Goal: Task Accomplishment & Management: Manage account settings

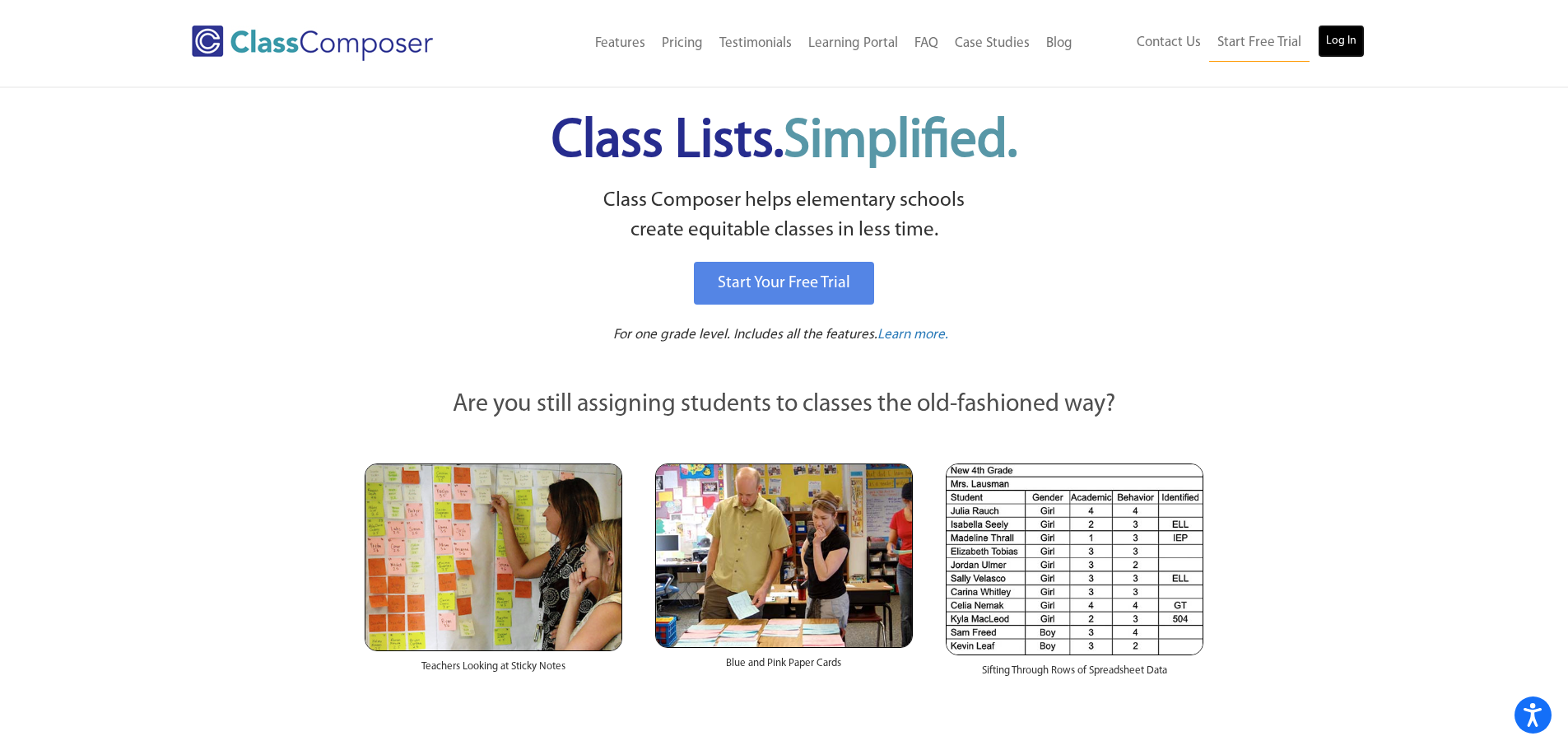
click at [1358, 48] on link "Log In" at bounding box center [1341, 41] width 47 height 33
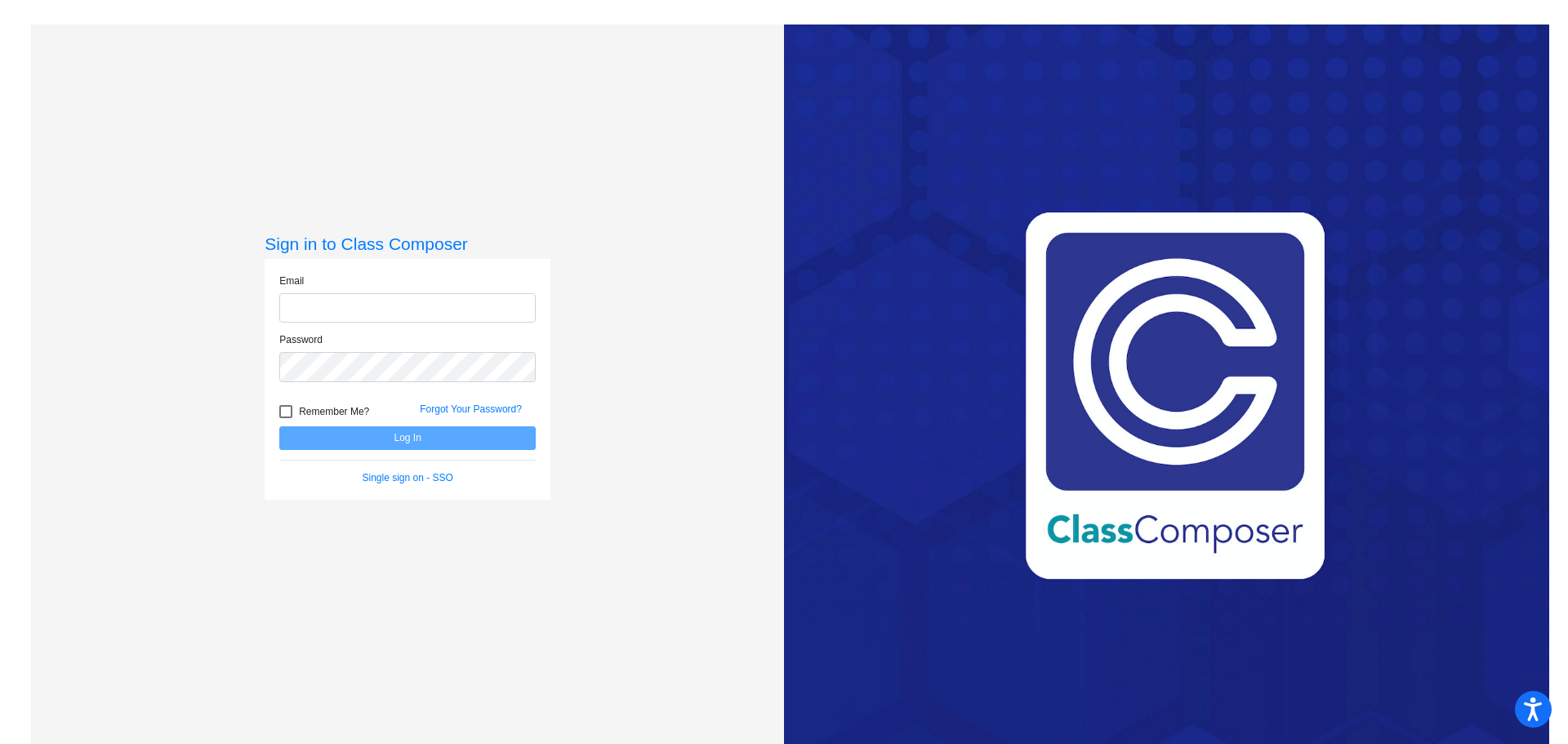
type input "cthompson@ceres.k12.ca.us"
click at [386, 436] on button "Log In" at bounding box center [408, 438] width 256 height 24
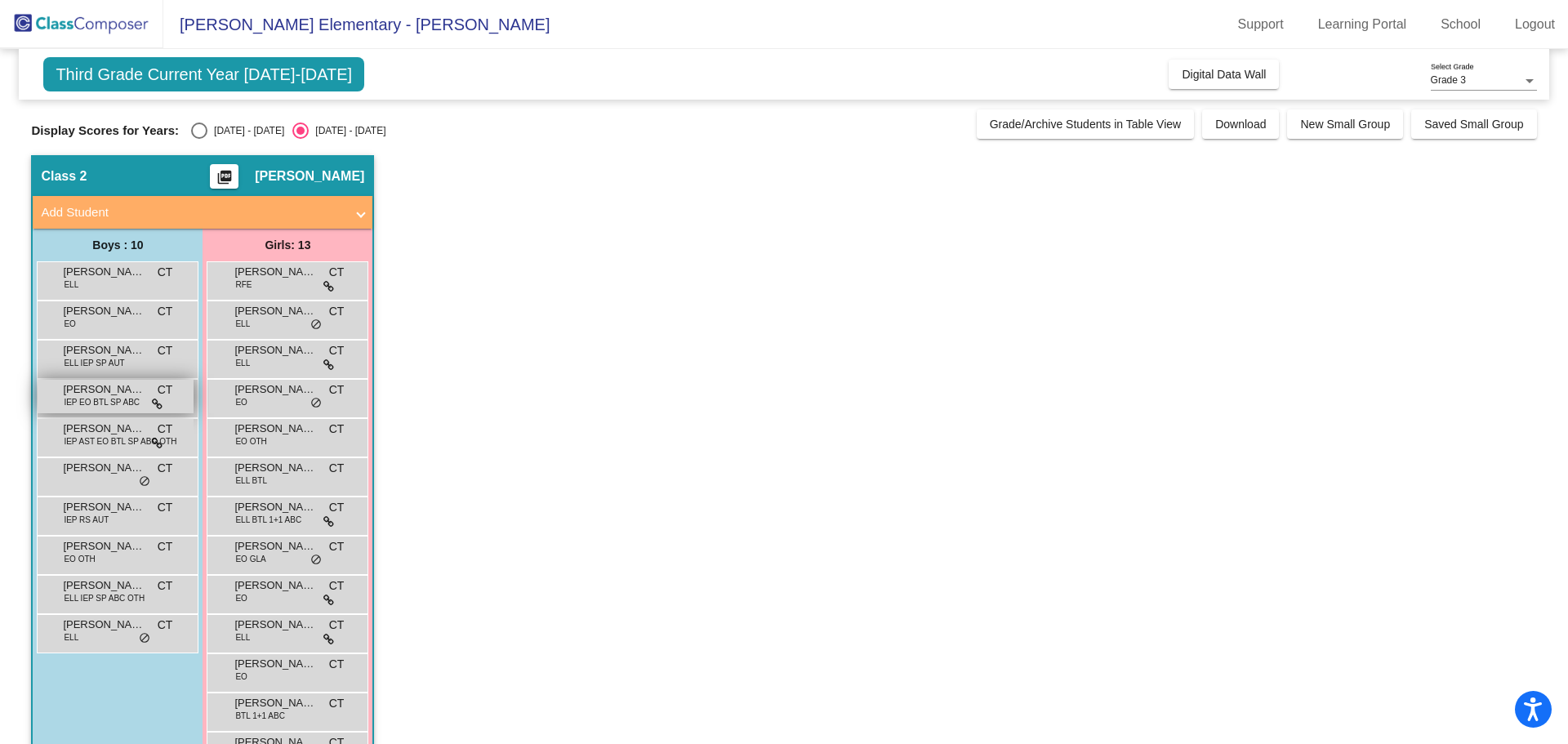
click at [118, 399] on span "IEP EO BTL SP ABC" at bounding box center [102, 403] width 76 height 12
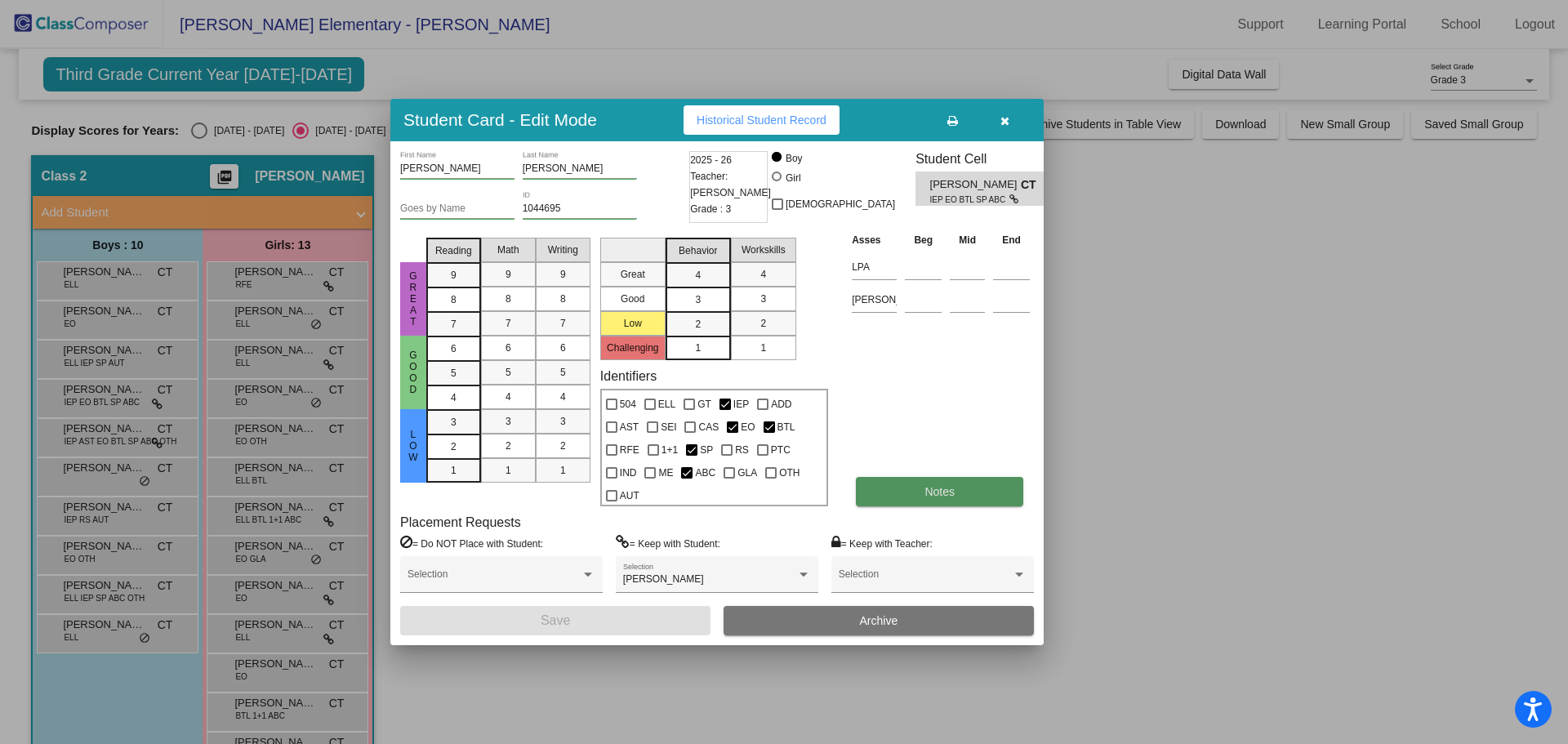
click at [936, 494] on span "Notes" at bounding box center [939, 491] width 30 height 13
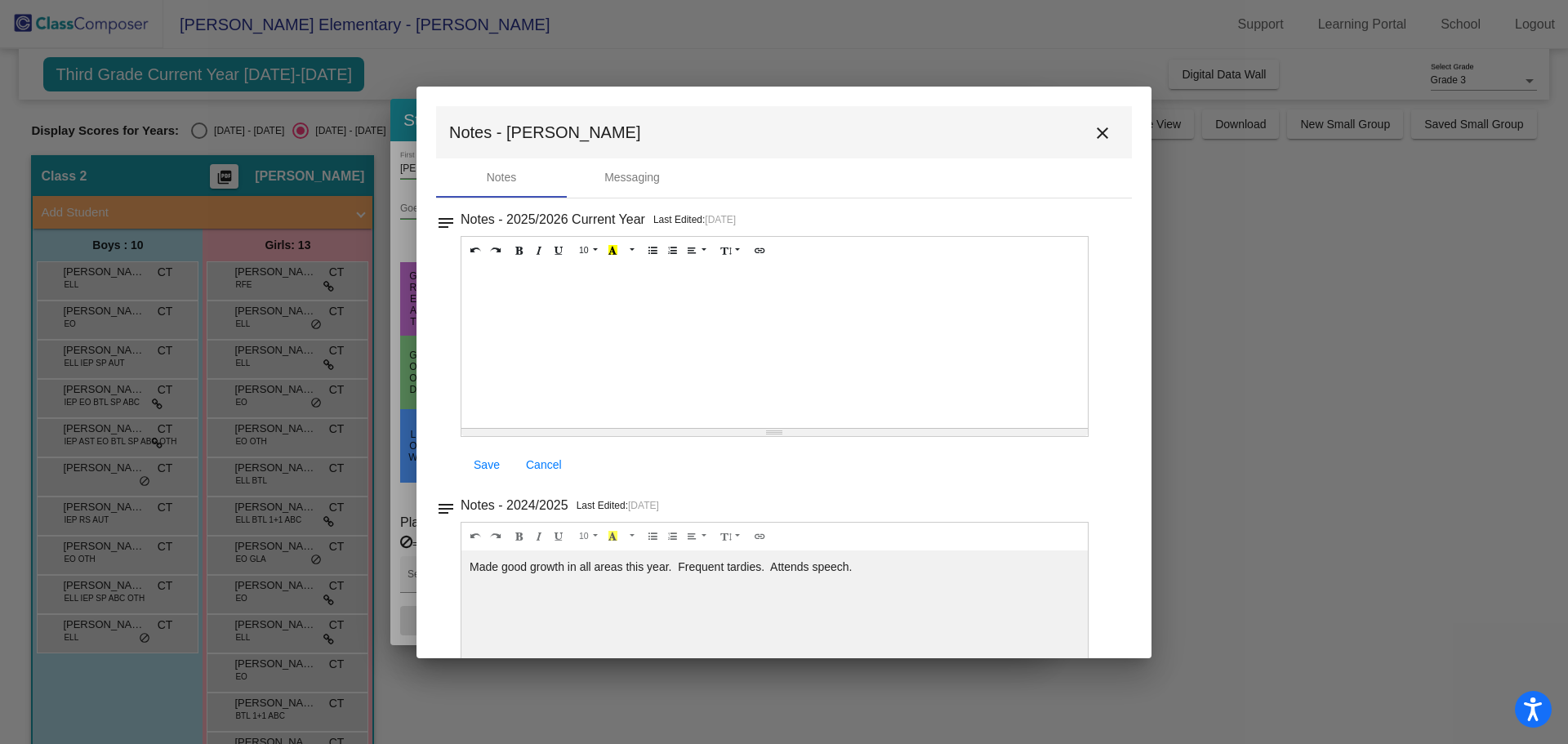
click at [1094, 129] on mat-icon "close" at bounding box center [1102, 133] width 19 height 19
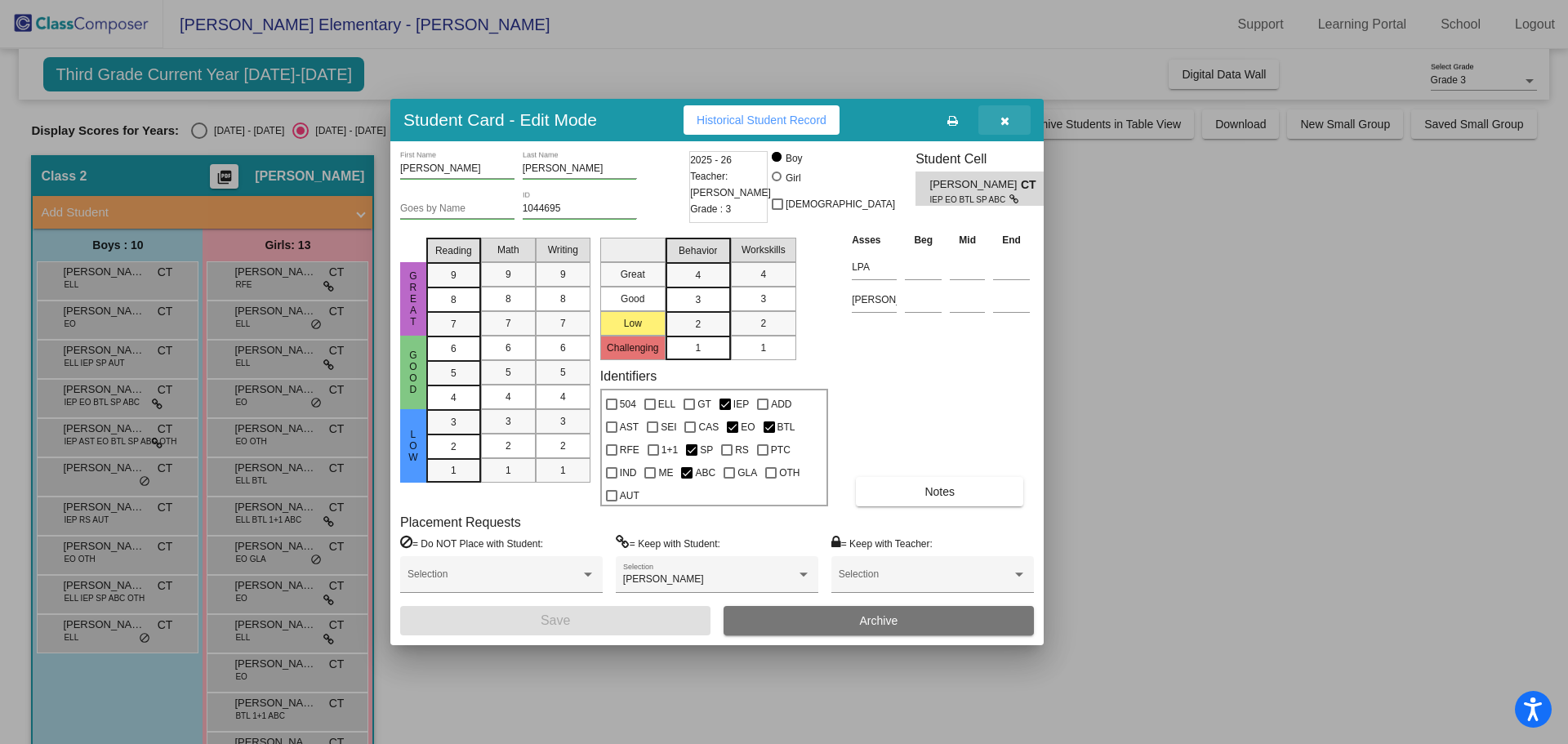
click at [1006, 117] on icon "button" at bounding box center [1005, 120] width 9 height 12
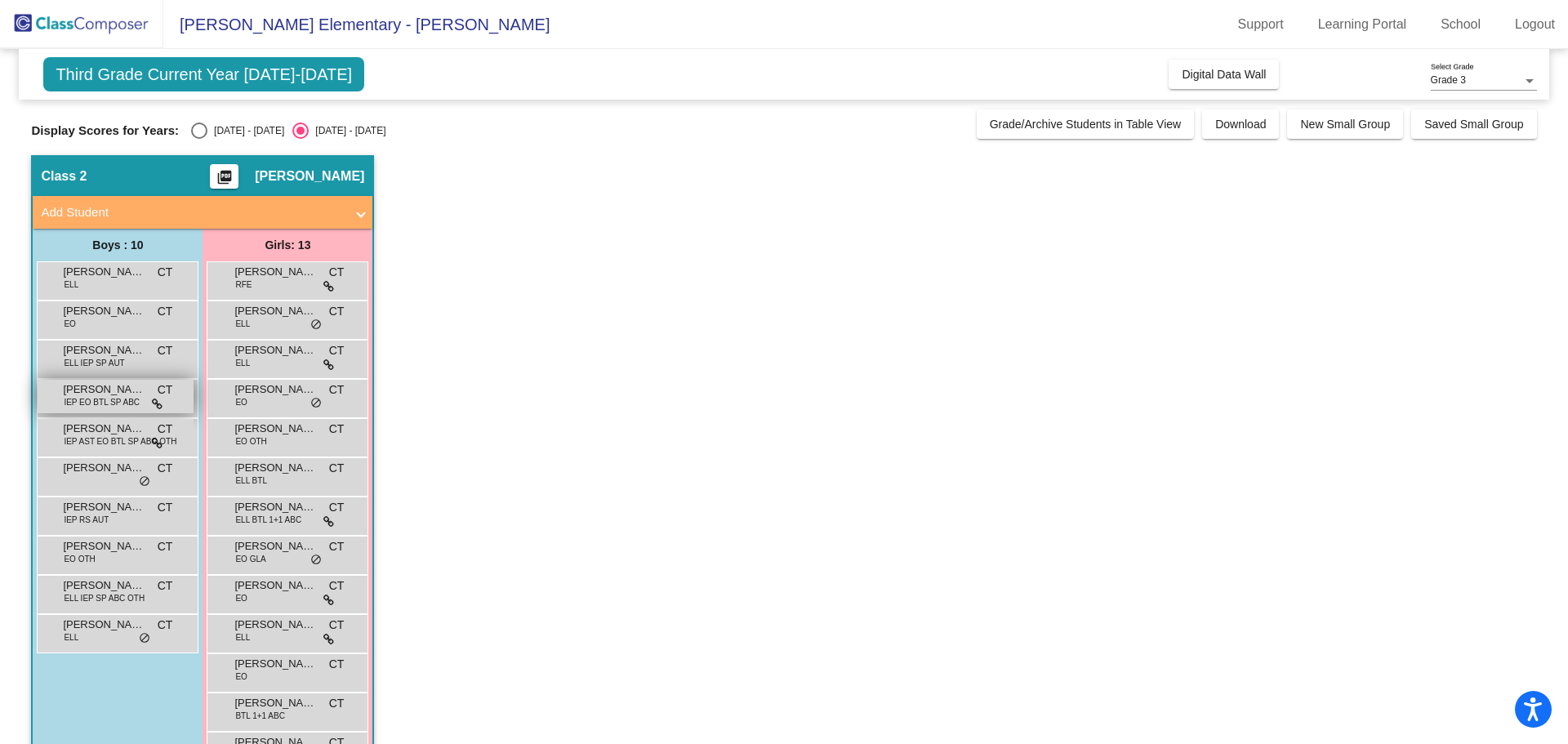
drag, startPoint x: 89, startPoint y: 394, endPoint x: 89, endPoint y: 403, distance: 9.0
click at [89, 403] on div "David Cortez IEP EO BTL SP ABC CT lock do_not_disturb_alt" at bounding box center [115, 396] width 156 height 34
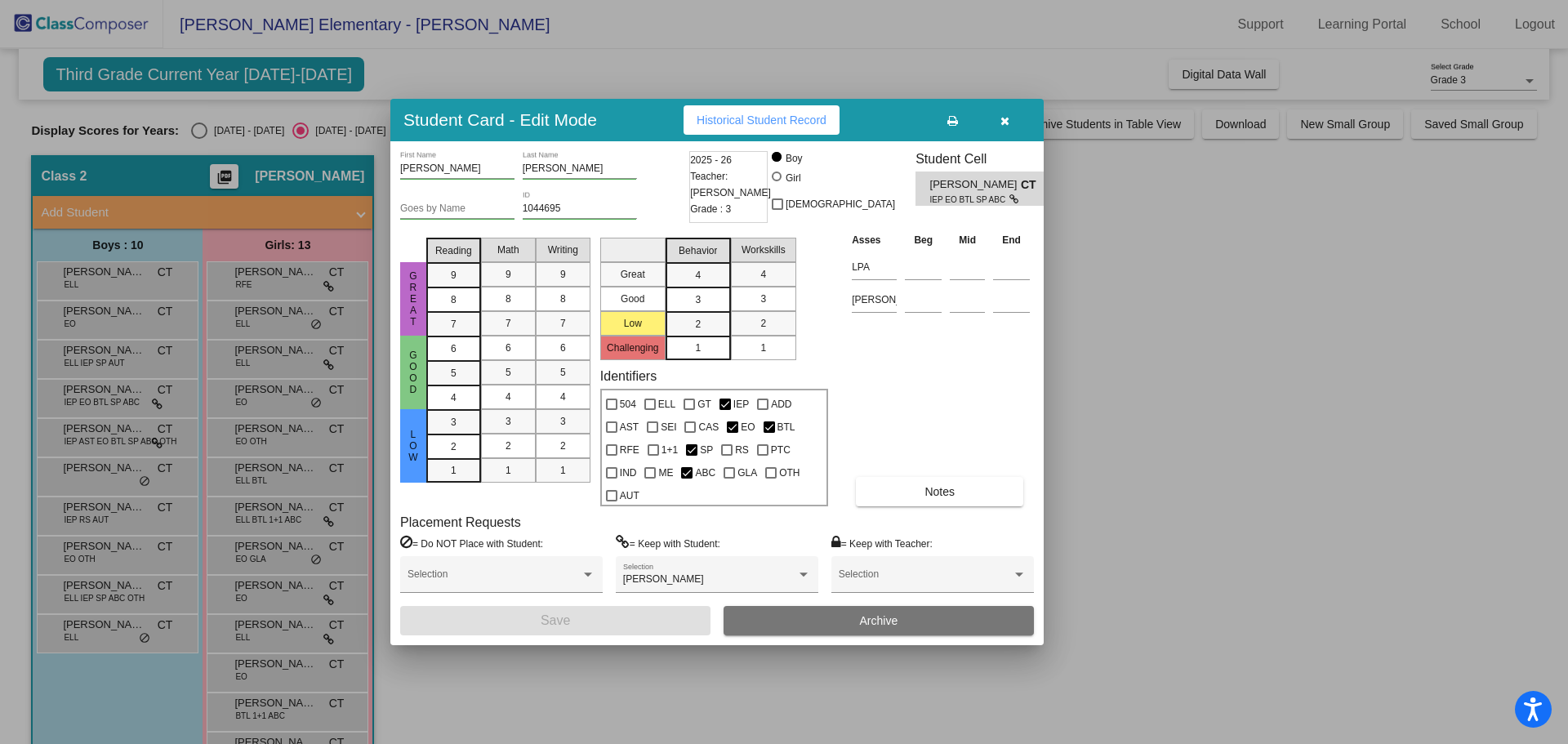
click at [104, 351] on div at bounding box center [784, 372] width 1568 height 744
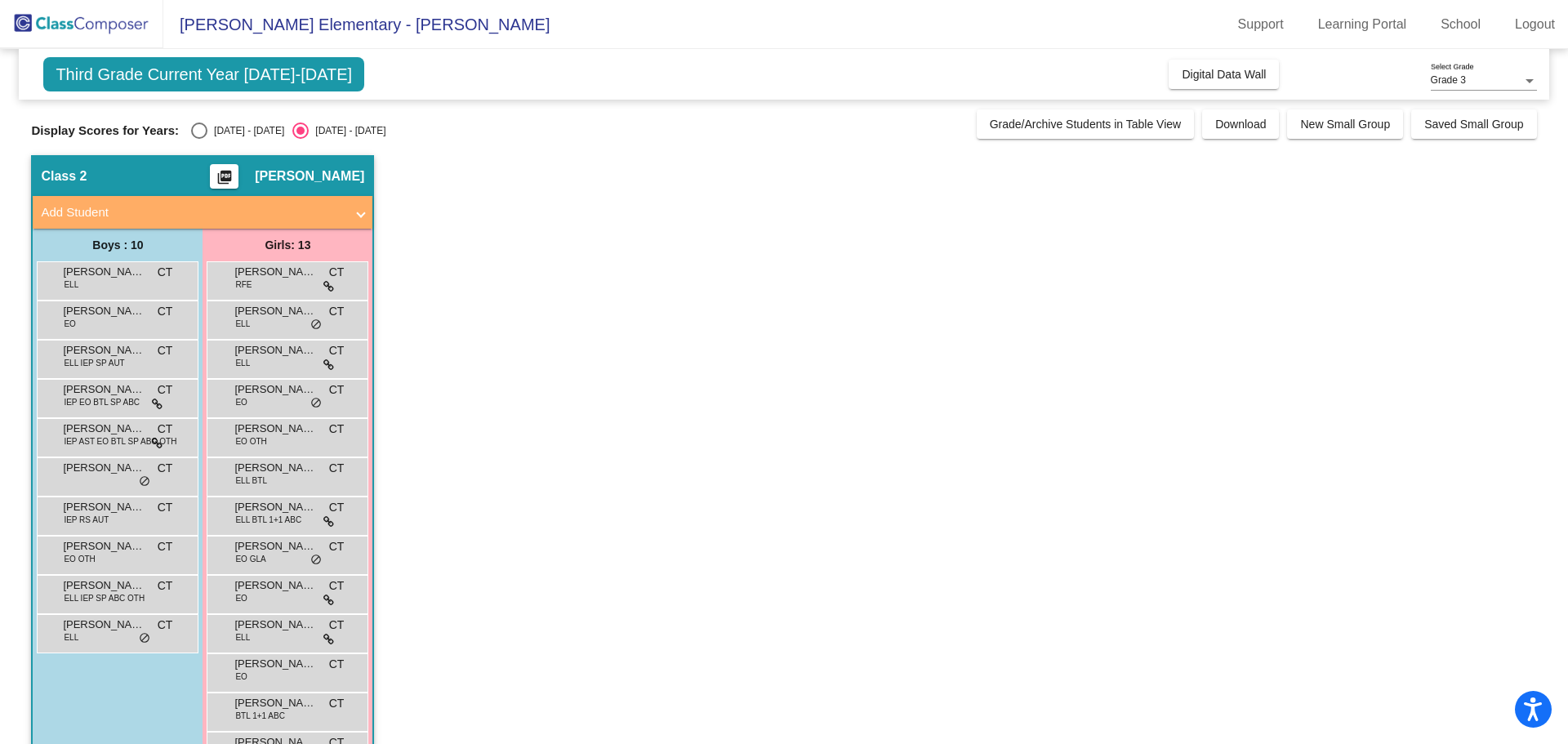
click at [104, 351] on span "David Correa" at bounding box center [103, 350] width 81 height 16
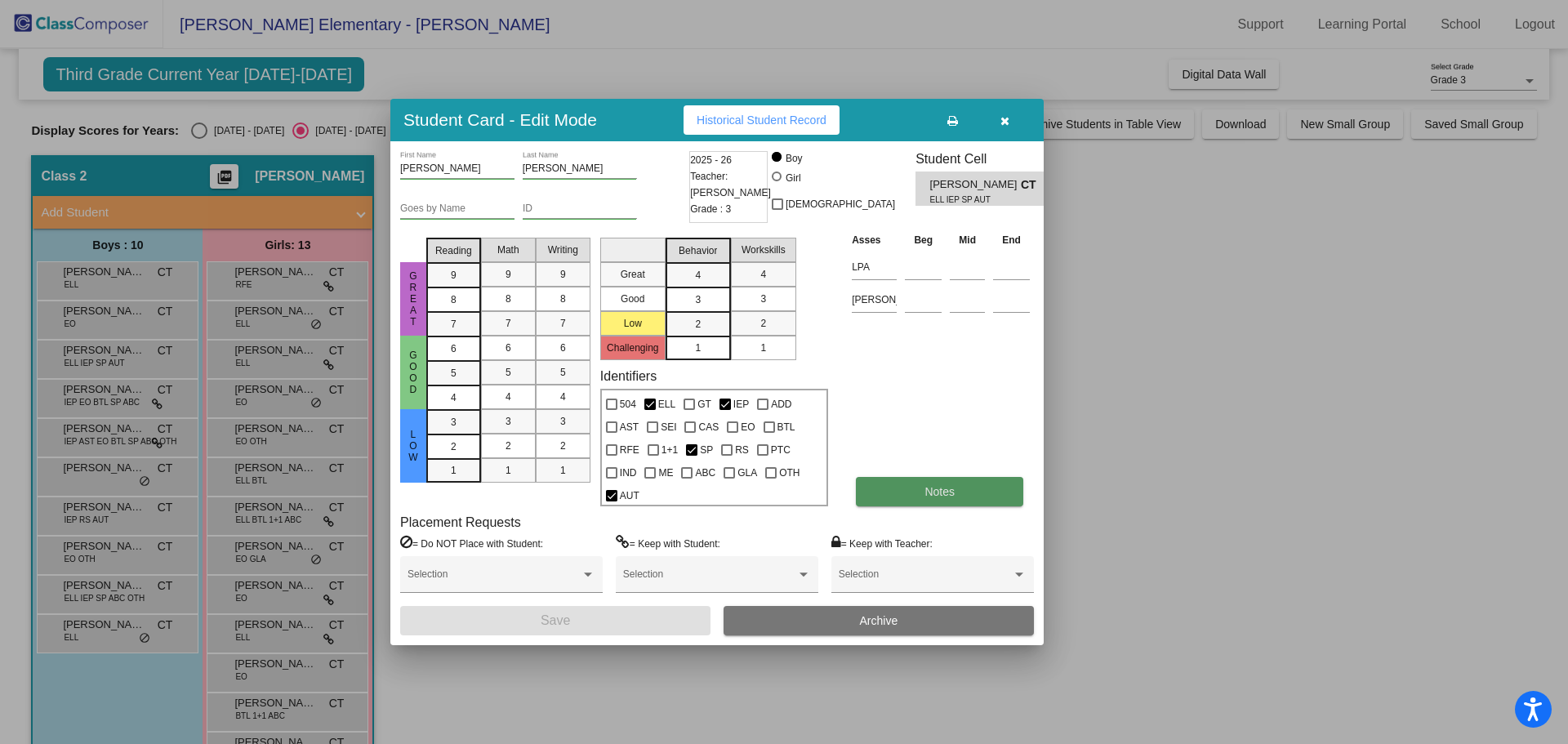
click at [909, 488] on button "Notes" at bounding box center [939, 491] width 167 height 29
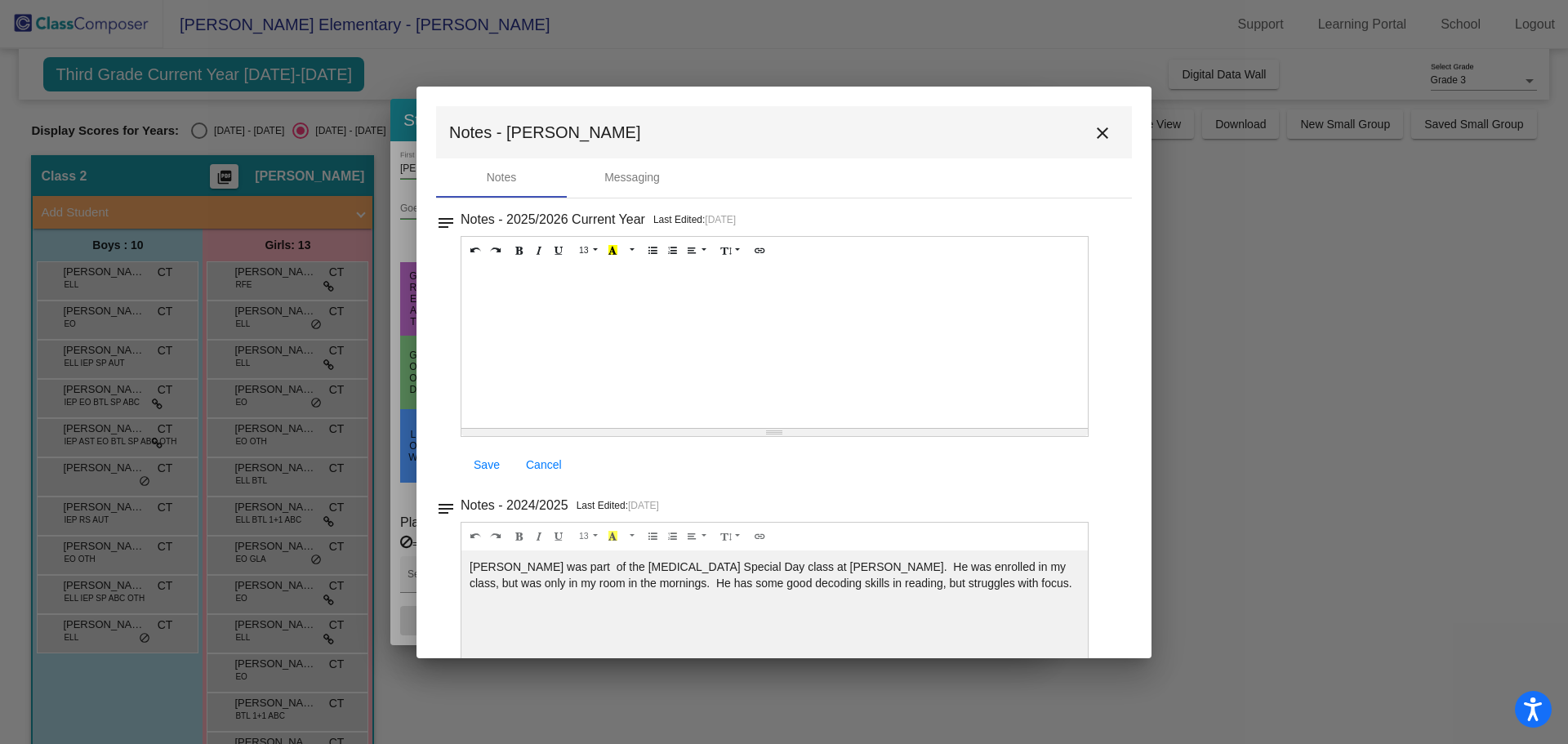
click at [1092, 130] on mat-icon "close" at bounding box center [1102, 133] width 19 height 19
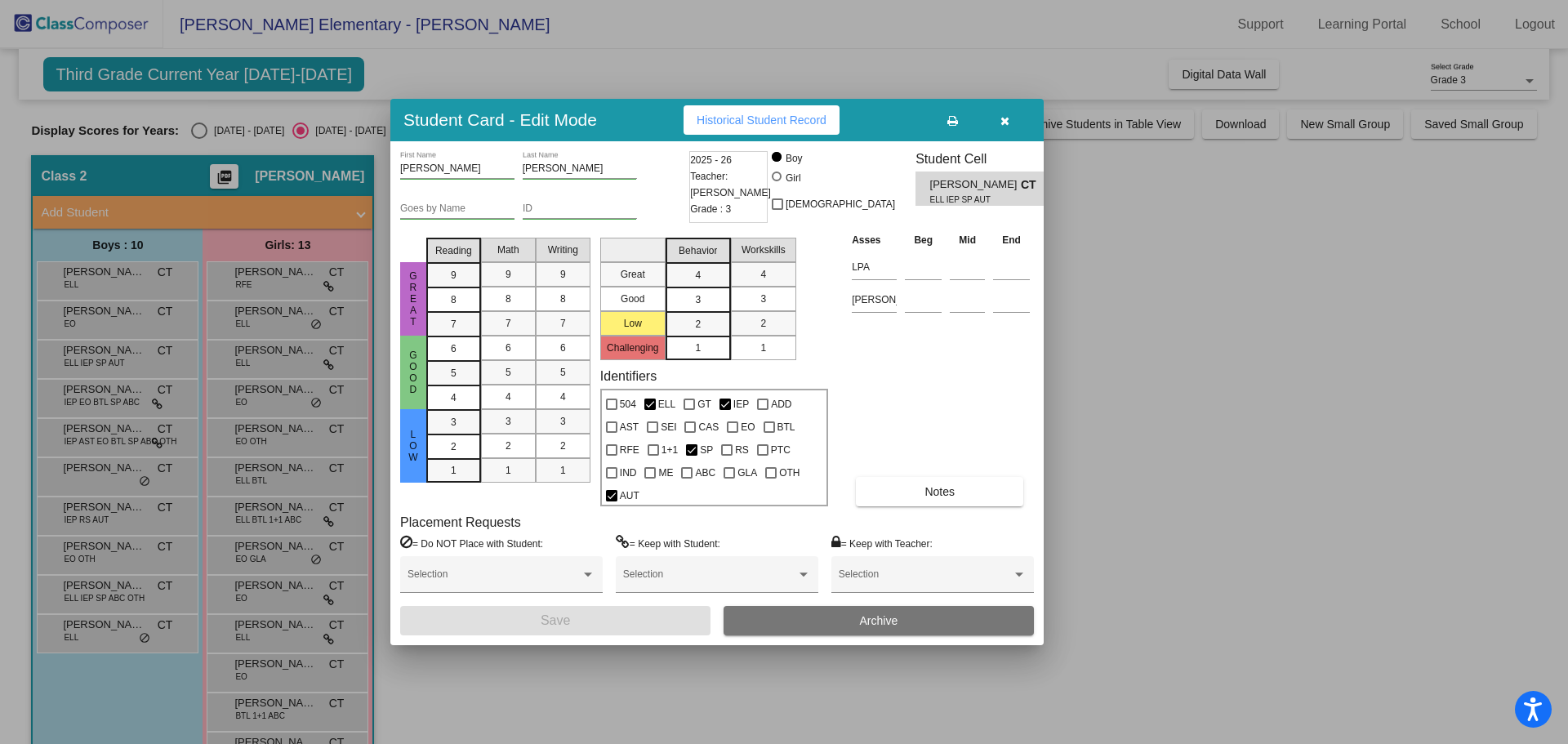
click at [1090, 130] on div at bounding box center [784, 372] width 1568 height 744
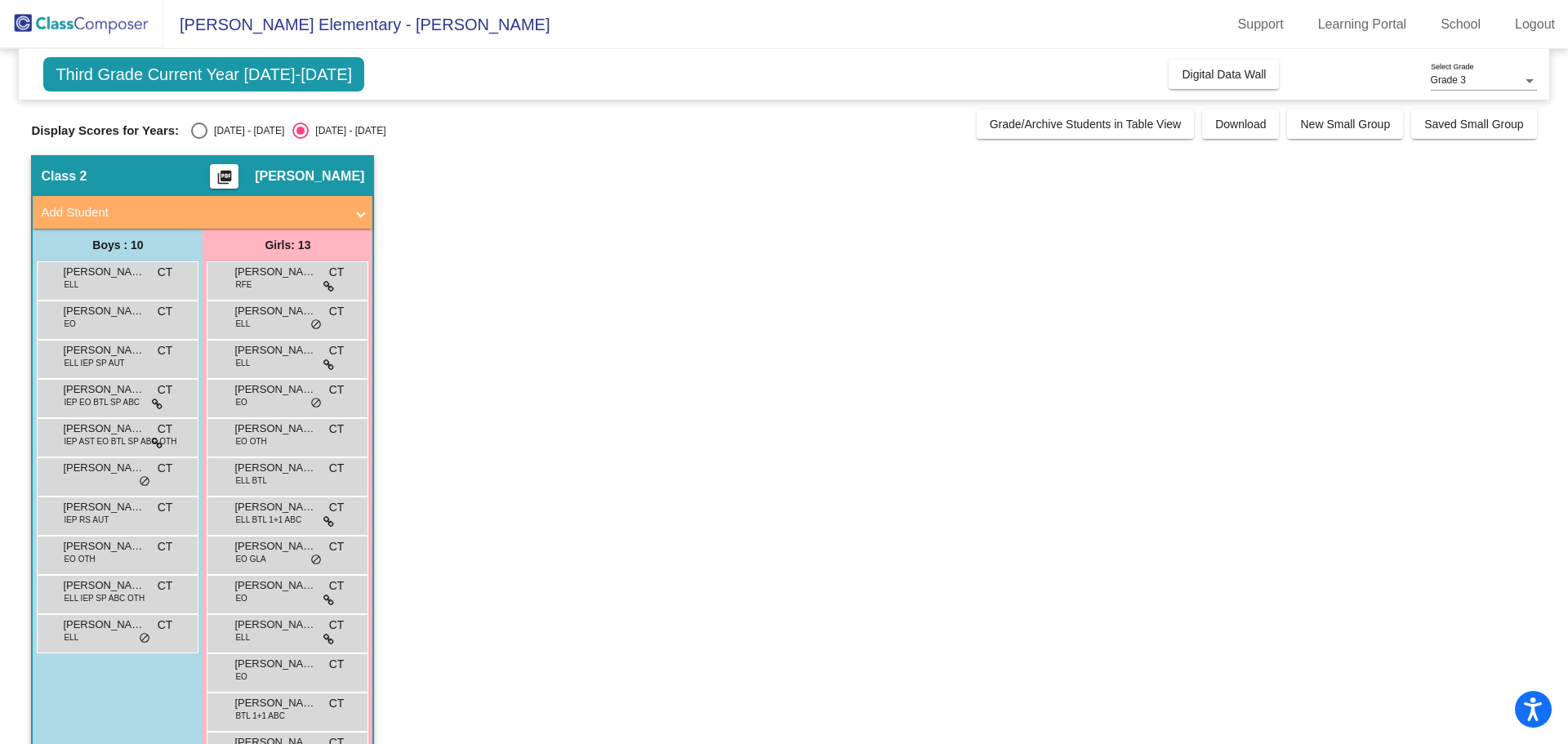
click at [827, 282] on app-classroom "Class 2 picture_as_pdf Cheryl Thompson Add Student First Name Last Name Student…" at bounding box center [783, 476] width 1504 height 642
